Goal: Information Seeking & Learning: Learn about a topic

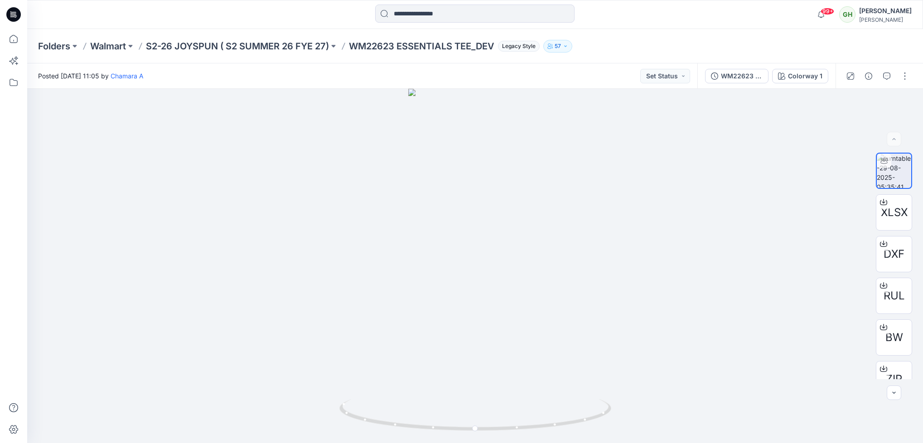
click at [14, 14] on icon at bounding box center [14, 13] width 4 height 0
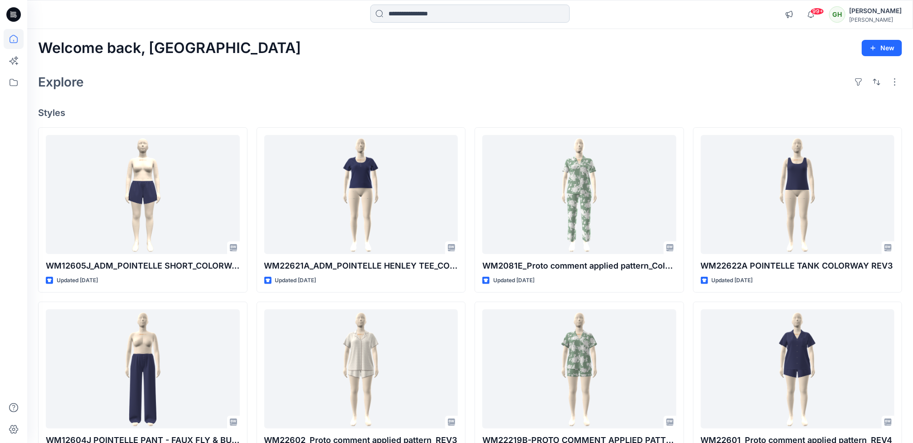
click at [419, 18] on input at bounding box center [469, 14] width 199 height 18
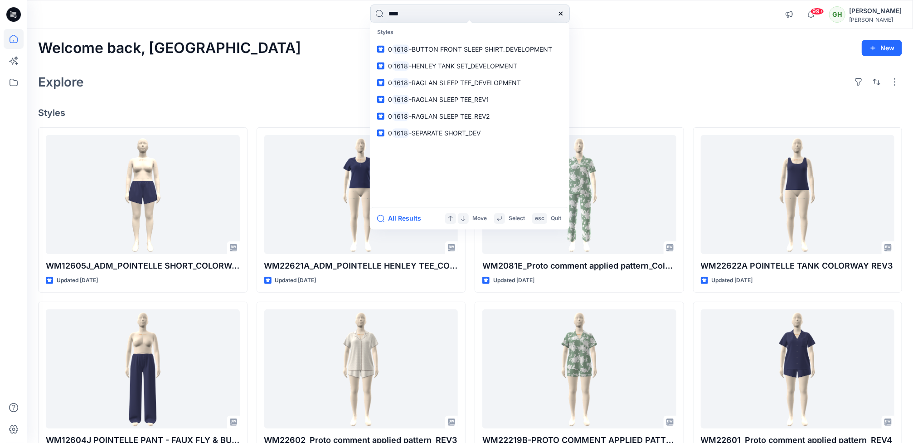
type input "****"
click at [425, 47] on span "-BUTTON FRONT SLEEP SHIRT_DEVELOPMENT" at bounding box center [480, 49] width 143 height 8
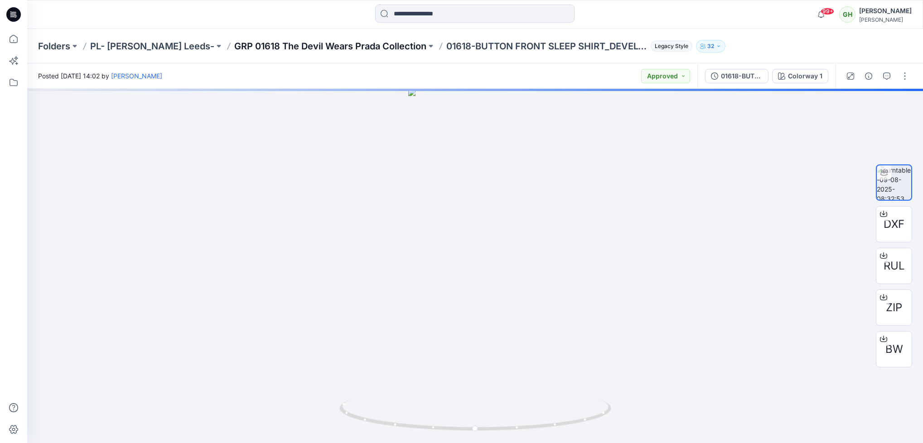
click at [250, 48] on p "GRP 01618 The Devil Wears Prada Collection" at bounding box center [330, 46] width 192 height 13
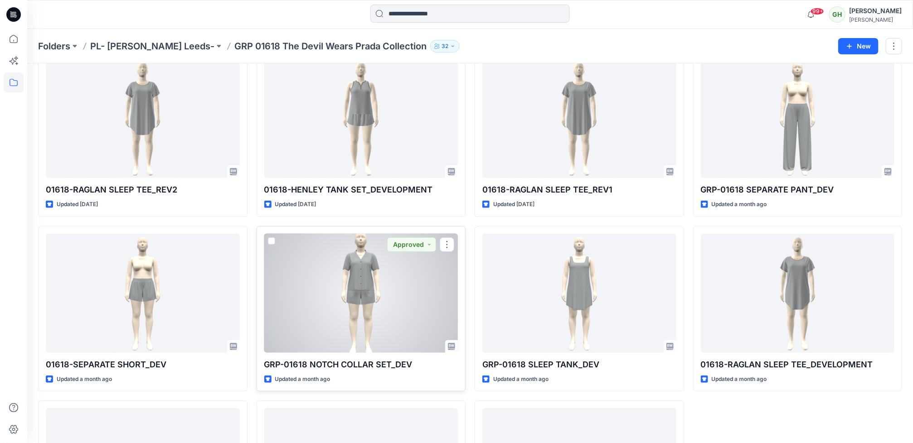
scroll to position [185, 0]
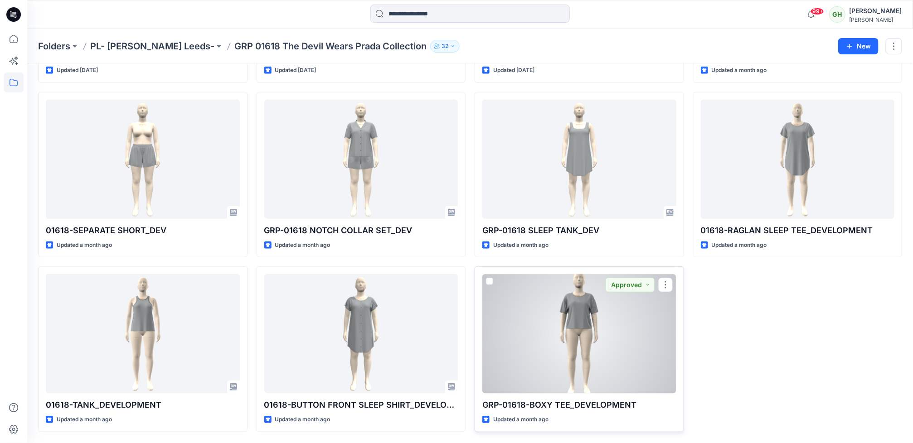
click at [549, 377] on div at bounding box center [579, 333] width 194 height 119
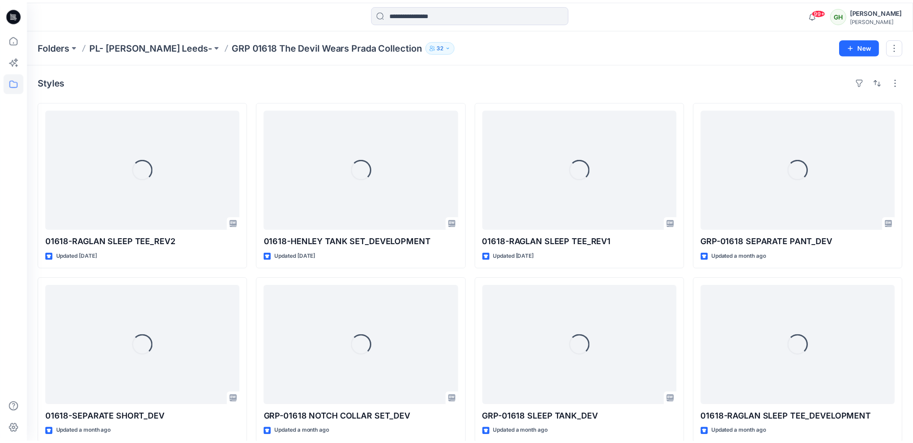
scroll to position [185, 0]
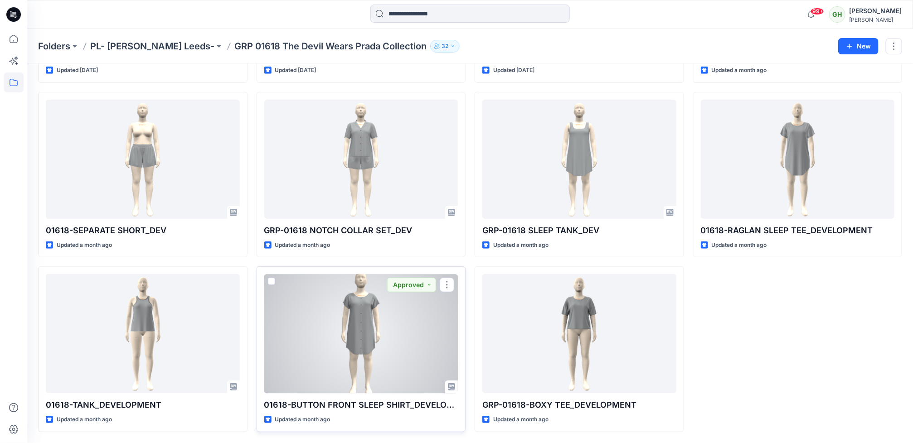
click at [384, 340] on div at bounding box center [361, 333] width 194 height 119
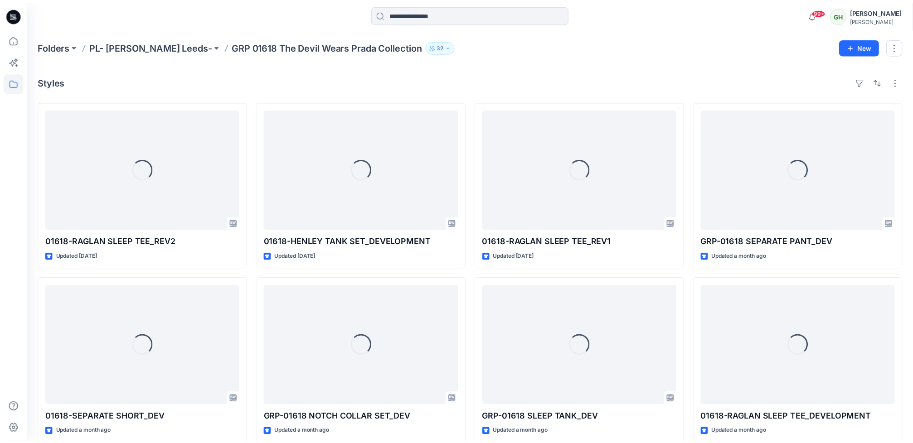
scroll to position [185, 0]
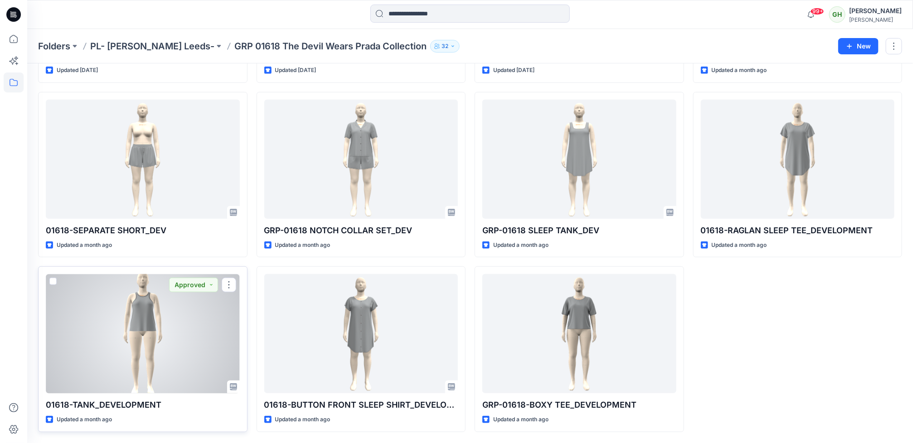
click at [107, 358] on div at bounding box center [143, 333] width 194 height 119
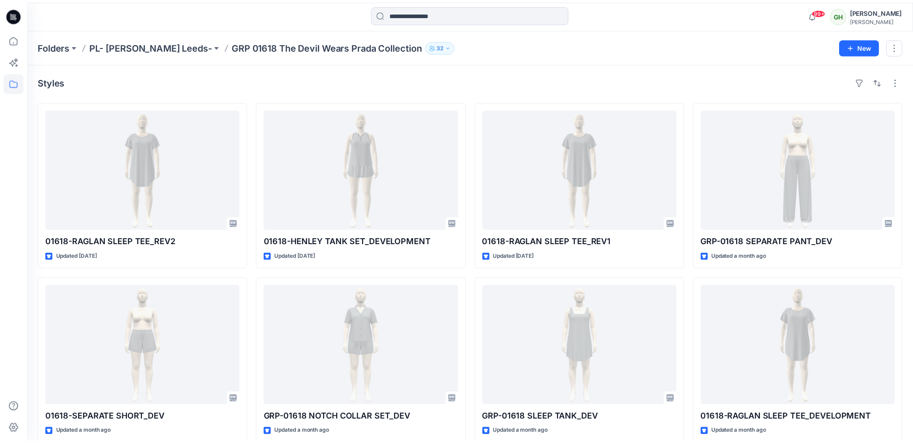
scroll to position [185, 0]
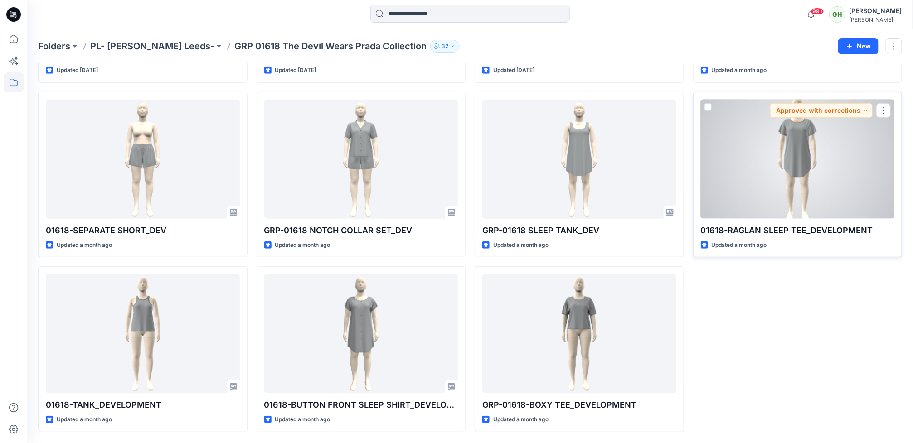
click at [802, 159] on div at bounding box center [798, 159] width 194 height 119
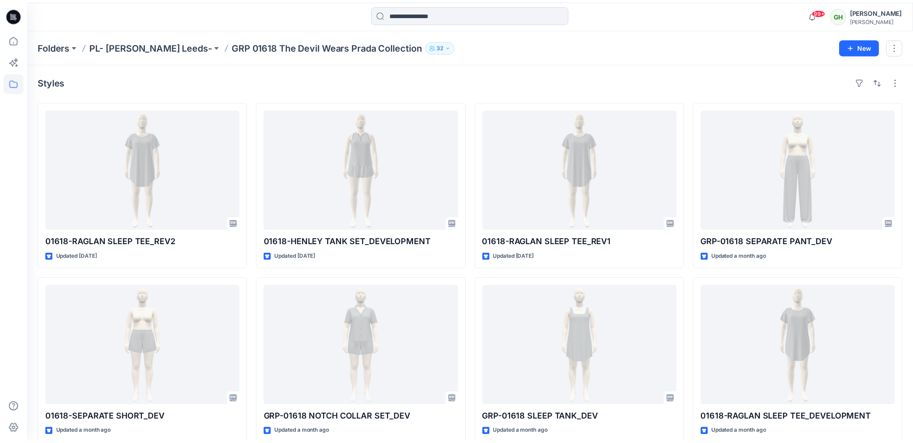
scroll to position [185, 0]
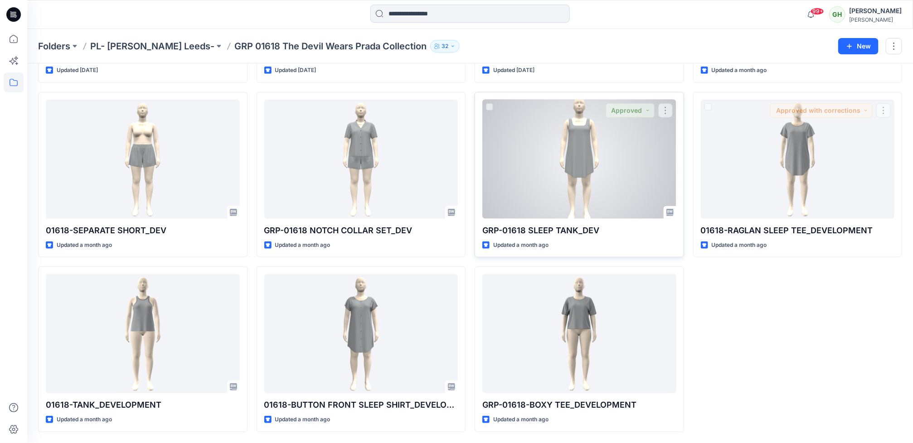
click at [565, 178] on div at bounding box center [579, 159] width 194 height 119
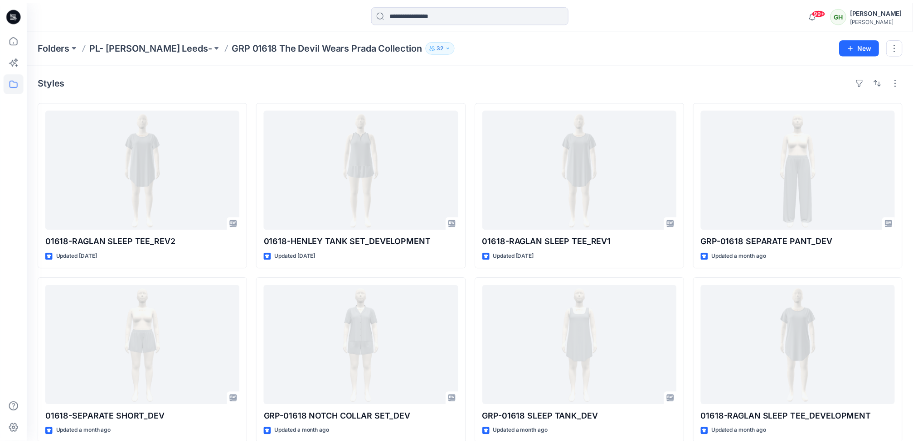
scroll to position [185, 0]
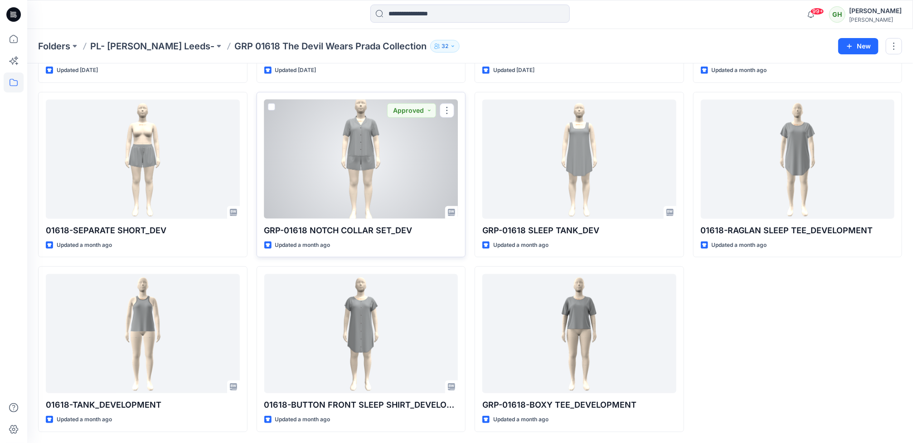
click at [385, 180] on div at bounding box center [361, 159] width 194 height 119
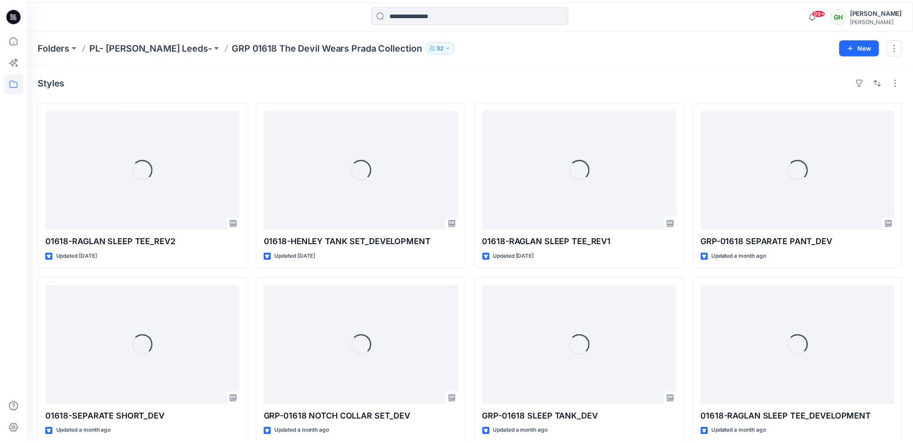
scroll to position [185, 0]
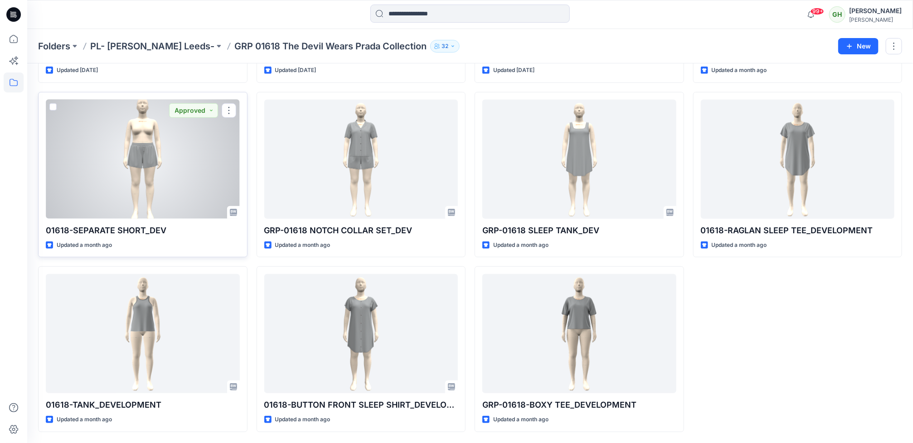
click at [153, 178] on div at bounding box center [143, 159] width 194 height 119
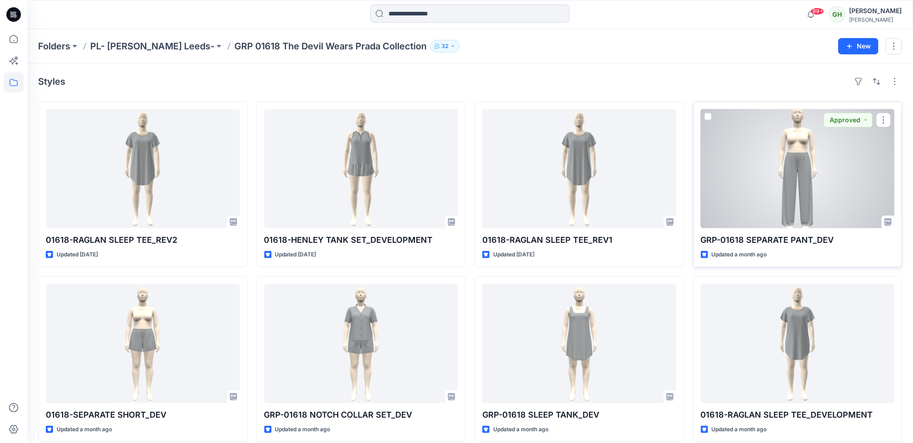
click at [742, 217] on div at bounding box center [798, 168] width 194 height 119
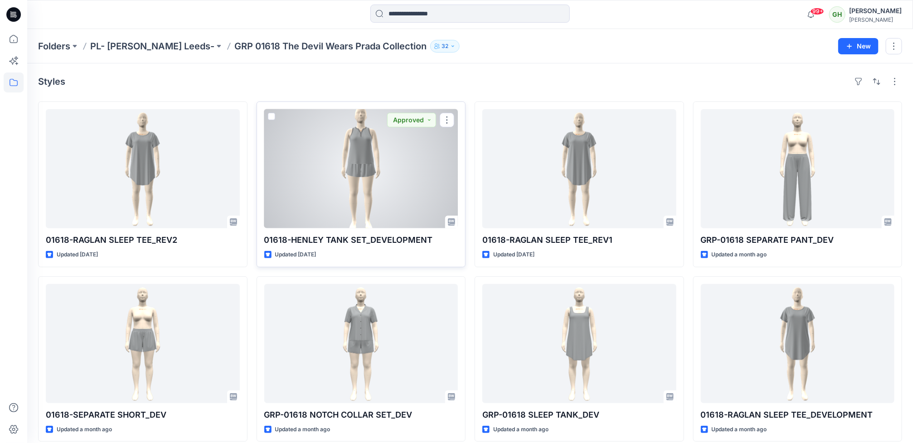
click at [429, 179] on div at bounding box center [361, 168] width 194 height 119
